Goal: Use online tool/utility: Utilize a website feature to perform a specific function

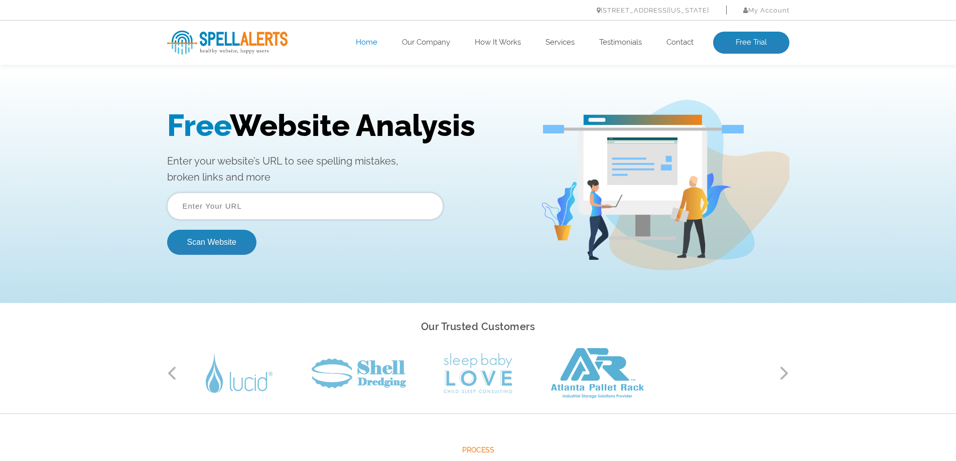
click at [234, 203] on input "text" at bounding box center [305, 206] width 276 height 27
paste input "[URL][DOMAIN_NAME]"
type input "[URL][DOMAIN_NAME]"
click at [221, 242] on button "Scan Website" at bounding box center [211, 242] width 89 height 25
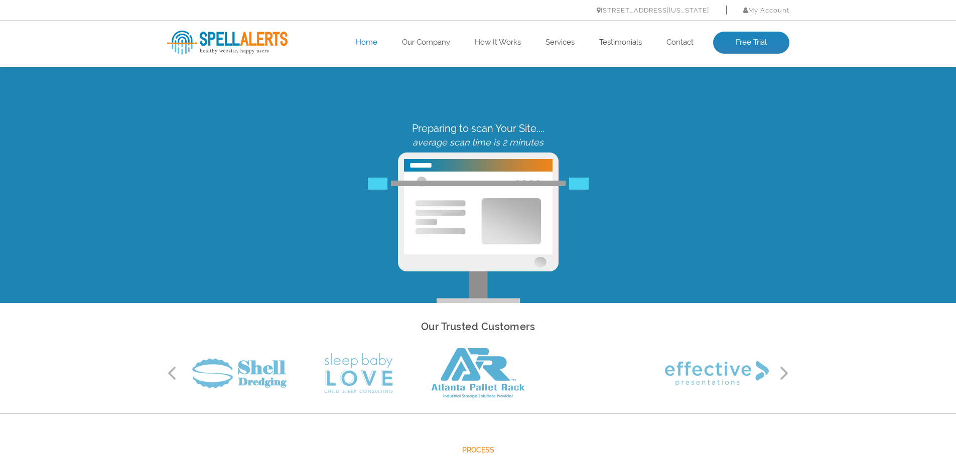
click at [233, 213] on div "Preparing to scan Your Site.... average scan time is 2 minutes" at bounding box center [478, 212] width 637 height 181
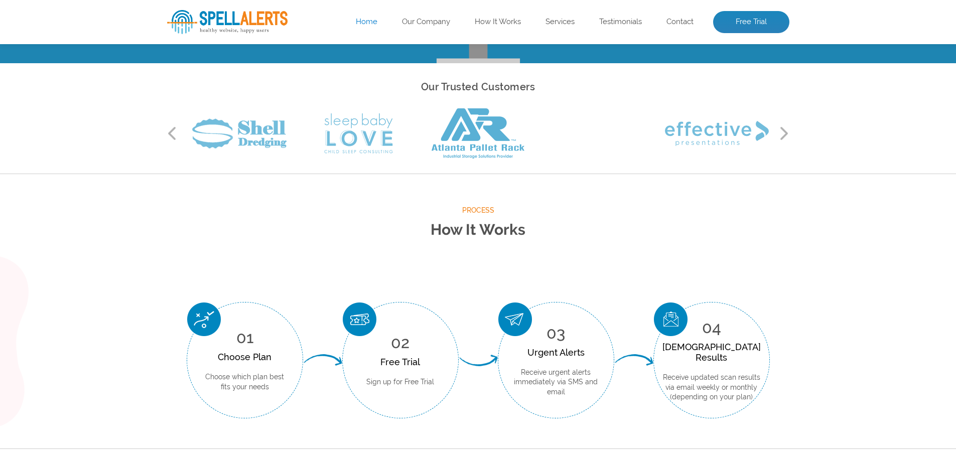
scroll to position [402, 0]
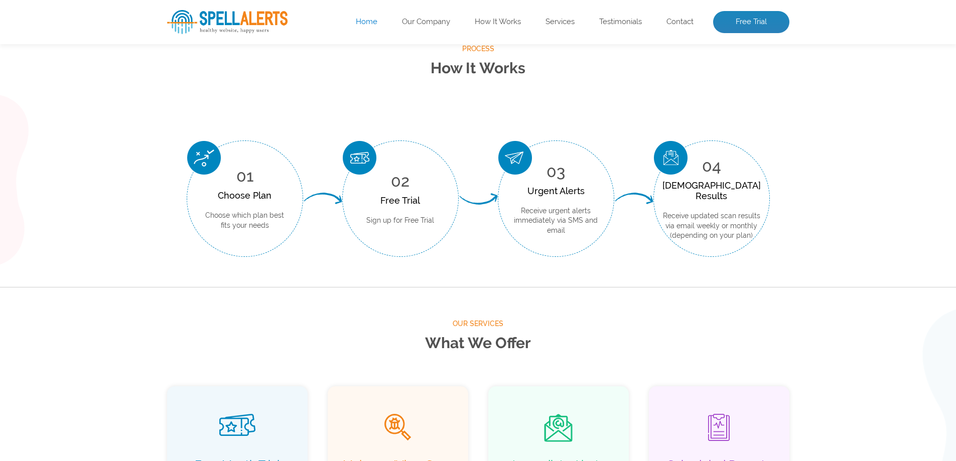
click at [114, 173] on div "Process How It Works 01 Choose Plan Choose which plan best fits your needs 02 F…" at bounding box center [478, 150] width 956 height 275
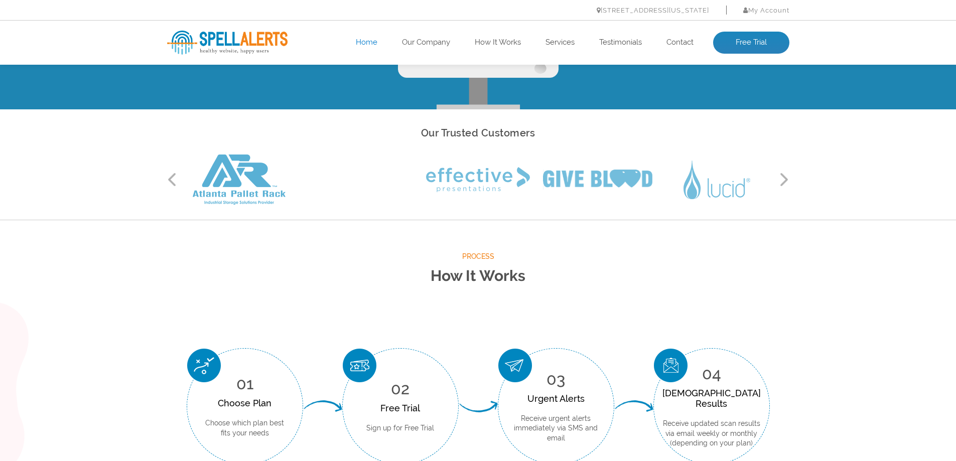
scroll to position [0, 0]
